Goal: Task Accomplishment & Management: Complete application form

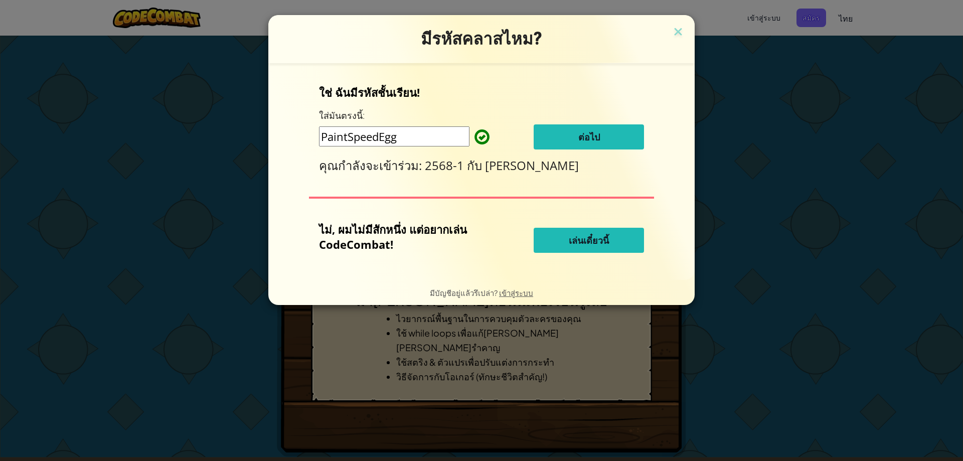
drag, startPoint x: 443, startPoint y: 135, endPoint x: 435, endPoint y: 134, distance: 8.1
click at [435, 134] on input "PaintSpeedEgg" at bounding box center [394, 136] width 150 height 20
type input "P"
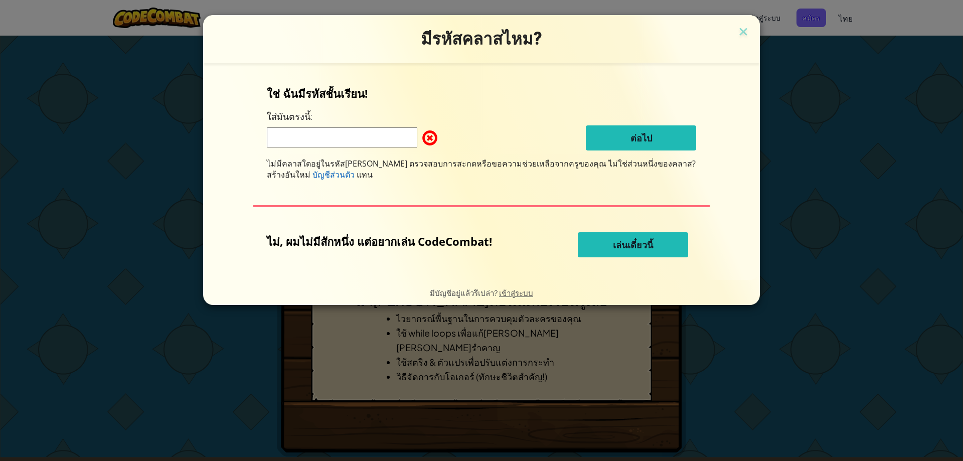
click at [422, 133] on span at bounding box center [422, 138] width 0 height 20
click at [737, 30] on img at bounding box center [743, 32] width 13 height 15
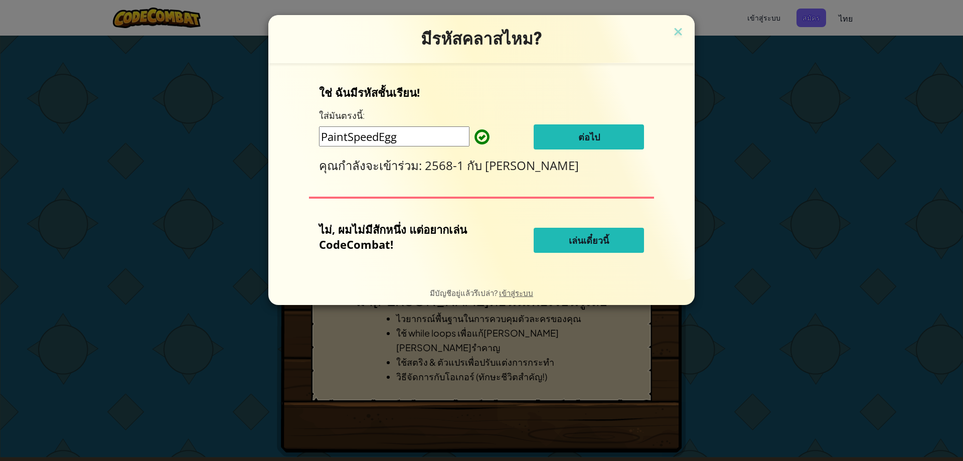
click at [614, 137] on button "ต่อไป" at bounding box center [588, 136] width 110 height 25
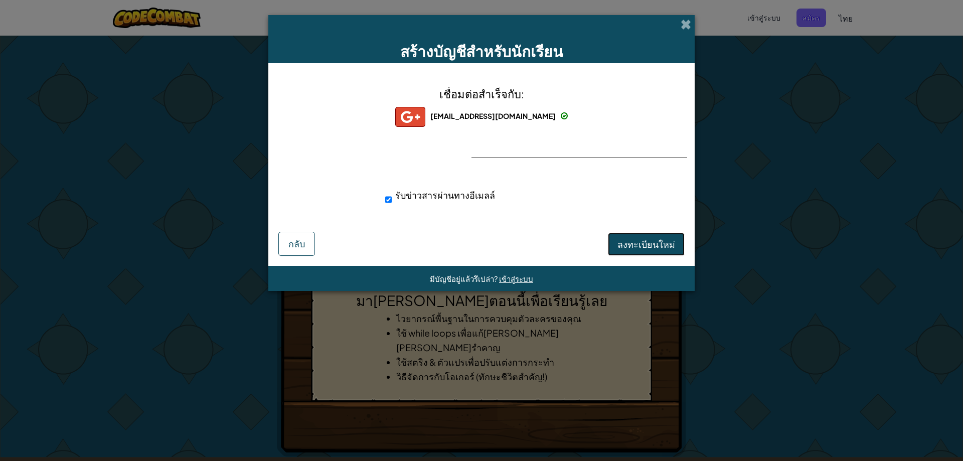
click at [656, 248] on span "ลงทะเบียนใหม่" at bounding box center [646, 244] width 58 height 12
click at [649, 240] on button "ลงทะเบียนใหม่" at bounding box center [646, 244] width 77 height 23
click at [395, 198] on span "รับข่าวสารผ่านทางอีเมลล์" at bounding box center [445, 195] width 100 height 12
click at [392, 198] on input "รับข่าวสารผ่านทางอีเมลล์" at bounding box center [388, 200] width 7 height 20
click at [395, 198] on span "รับข่าวสารผ่านทางอีเมลล์" at bounding box center [445, 195] width 100 height 12
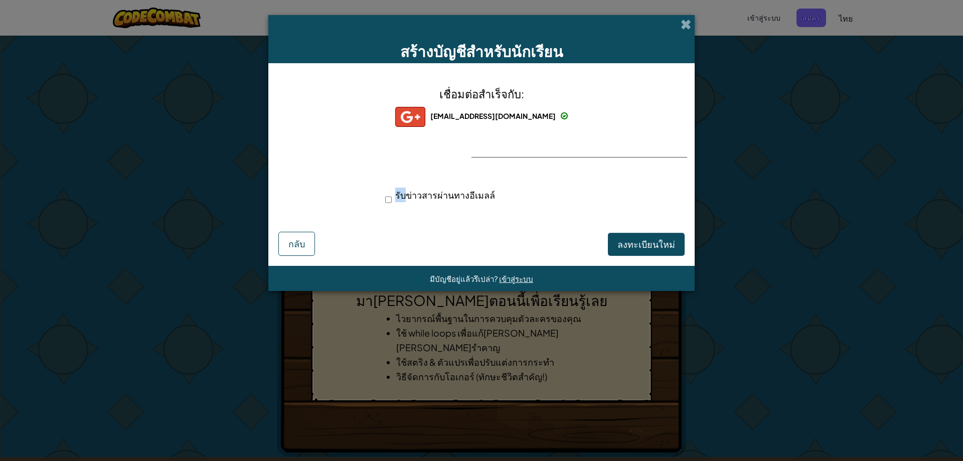
click at [392, 198] on input "รับข่าวสารผ่านทางอีเมลล์" at bounding box center [388, 200] width 7 height 20
click at [631, 245] on button "ลงทะเบียนใหม่" at bounding box center [646, 244] width 77 height 23
click at [625, 248] on button "ลงทะเบียนใหม่" at bounding box center [646, 244] width 77 height 23
click at [549, 138] on div "เชื่อมต่อสำเร็จกับ: 41541@skb.ac.th 41541@skb.ac.th 41541+gplus รับข่าวสารผ่านท…" at bounding box center [481, 151] width 401 height 156
click at [388, 198] on input "รับข่าวสารผ่านทางอีเมลล์" at bounding box center [388, 200] width 7 height 20
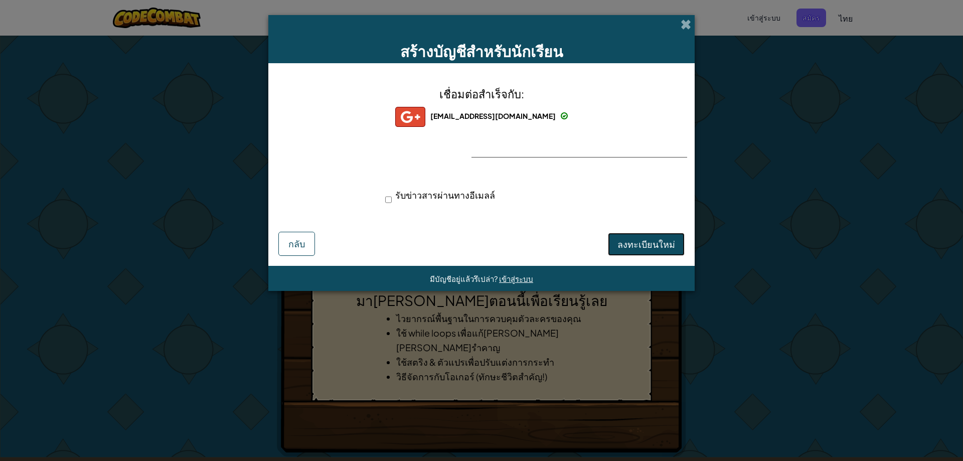
click at [645, 246] on button "ลงทะเบียนใหม่" at bounding box center [646, 244] width 77 height 23
click at [387, 199] on input "รับข่าวสารผ่านทางอีเมลล์" at bounding box center [388, 200] width 7 height 20
checkbox input "true"
click at [631, 244] on button "ลงทะเบียนใหม่" at bounding box center [646, 244] width 77 height 23
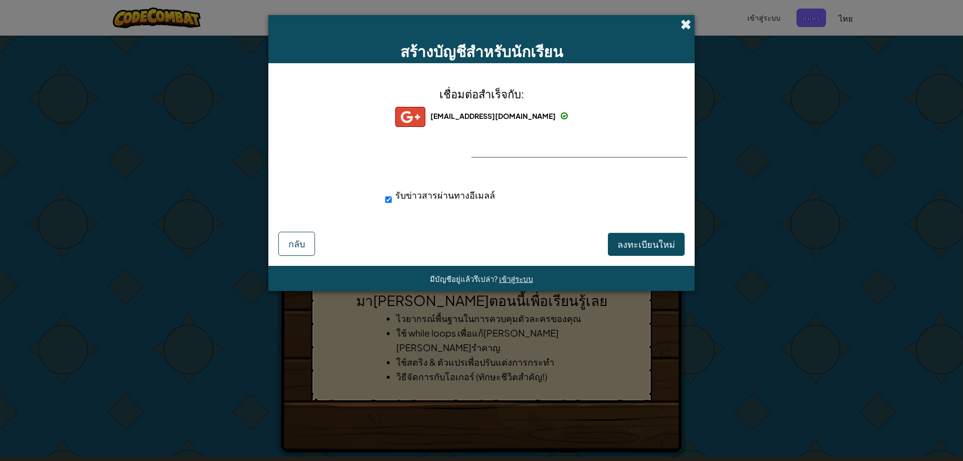
click at [684, 24] on span at bounding box center [685, 24] width 11 height 11
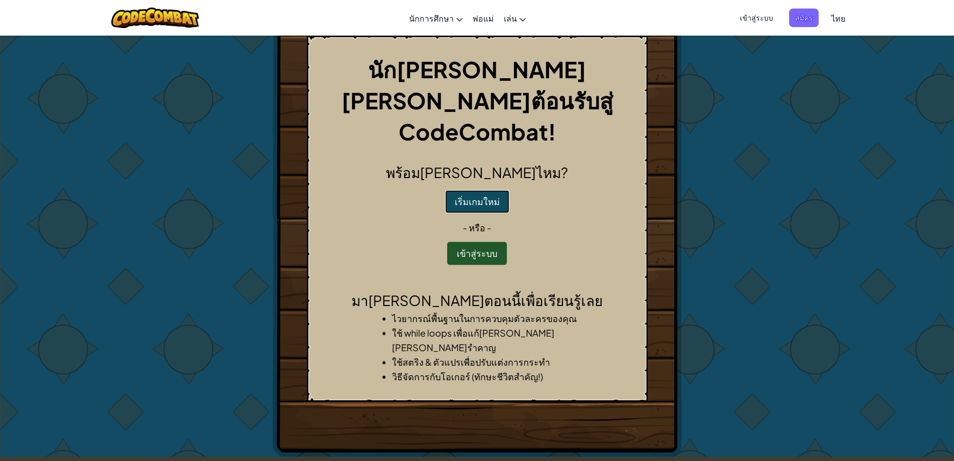
click at [482, 190] on button "เริ่มเกมใหม่" at bounding box center [477, 201] width 64 height 23
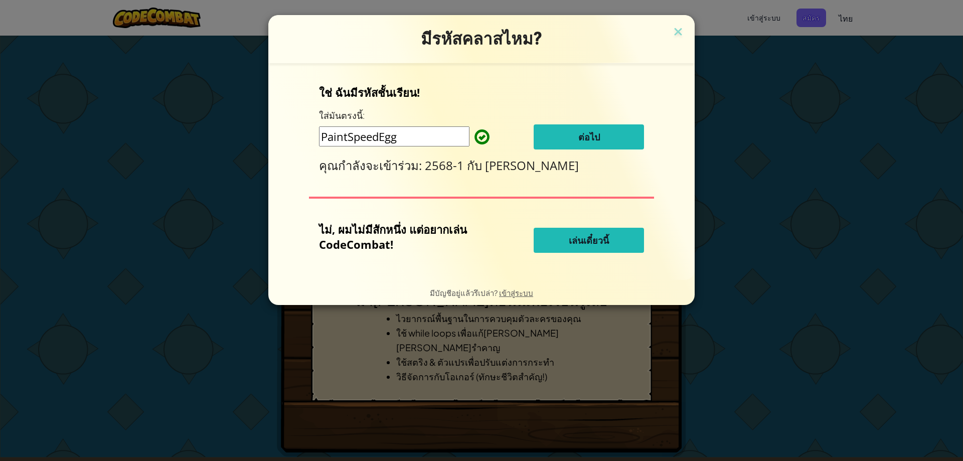
click at [588, 136] on span "ต่อไป" at bounding box center [589, 137] width 22 height 12
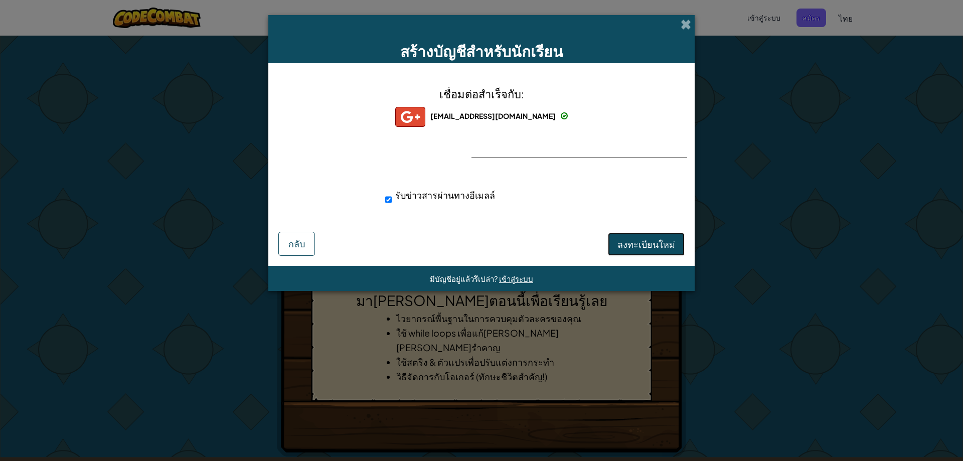
click at [645, 249] on span "ลงทะเบียนใหม่" at bounding box center [646, 244] width 58 height 12
click at [666, 242] on button "ลงทะเบียนใหม่" at bounding box center [646, 244] width 77 height 23
click at [690, 26] on span at bounding box center [685, 24] width 11 height 11
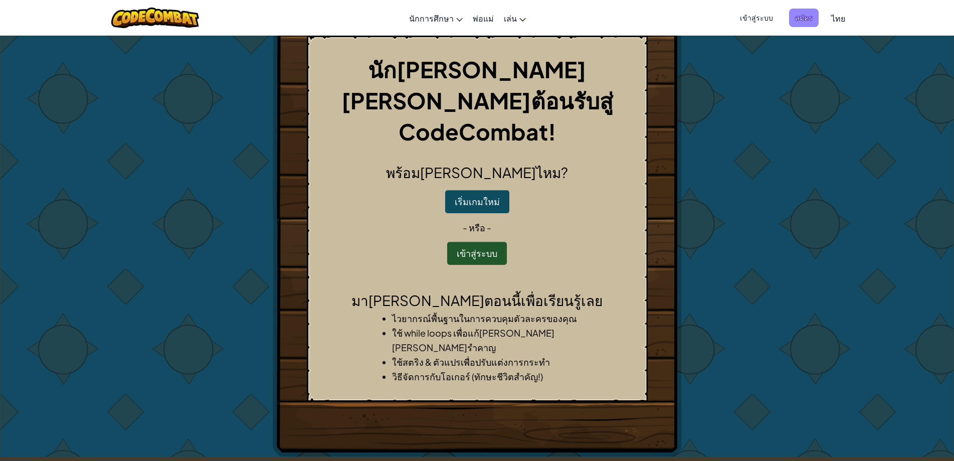
click at [807, 18] on span "สมัคร" at bounding box center [804, 18] width 30 height 19
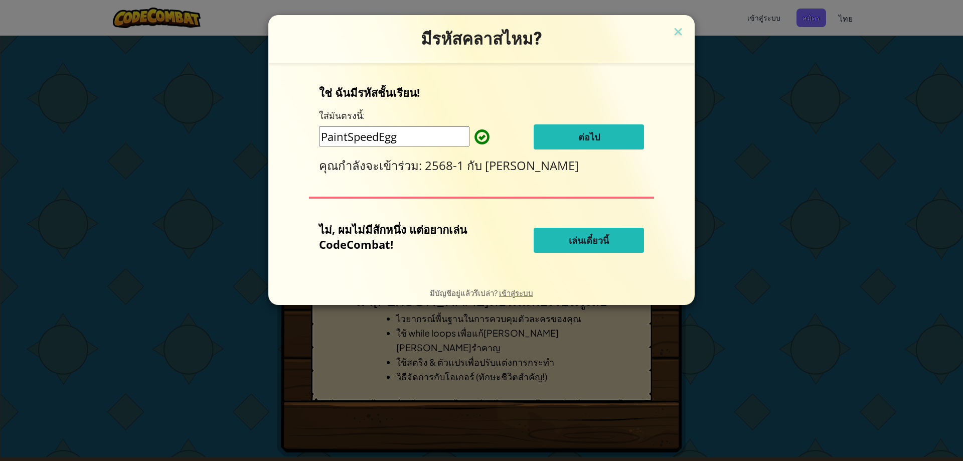
click at [575, 132] on button "ต่อไป" at bounding box center [588, 136] width 110 height 25
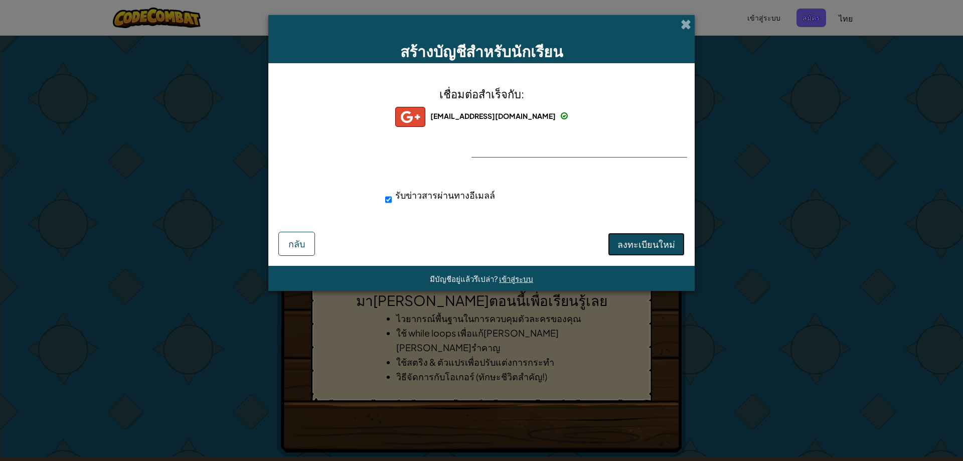
click at [666, 242] on span "ลงทะเบียนใหม่" at bounding box center [646, 244] width 58 height 12
click at [666, 242] on button "ลงทะเบียนใหม่" at bounding box center [646, 244] width 77 height 23
click at [302, 241] on span "กลับ" at bounding box center [296, 244] width 17 height 12
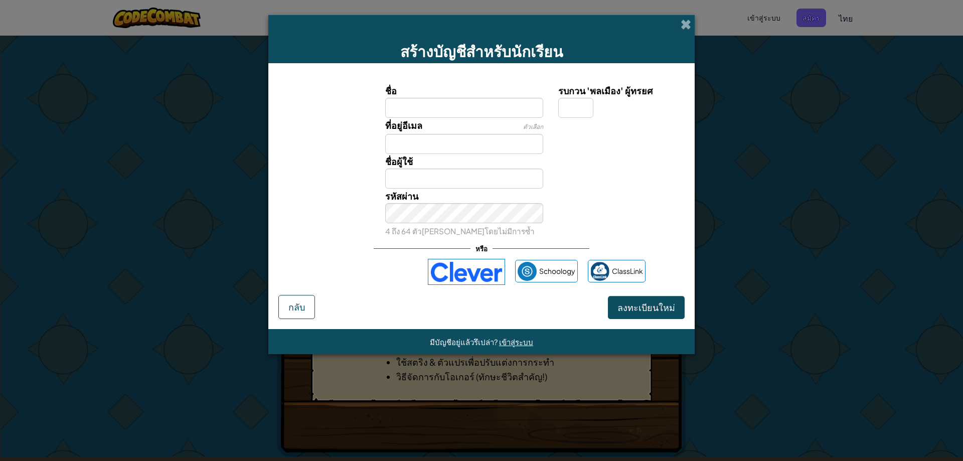
click at [688, 25] on span at bounding box center [685, 24] width 11 height 11
